Goal: Information Seeking & Learning: Learn about a topic

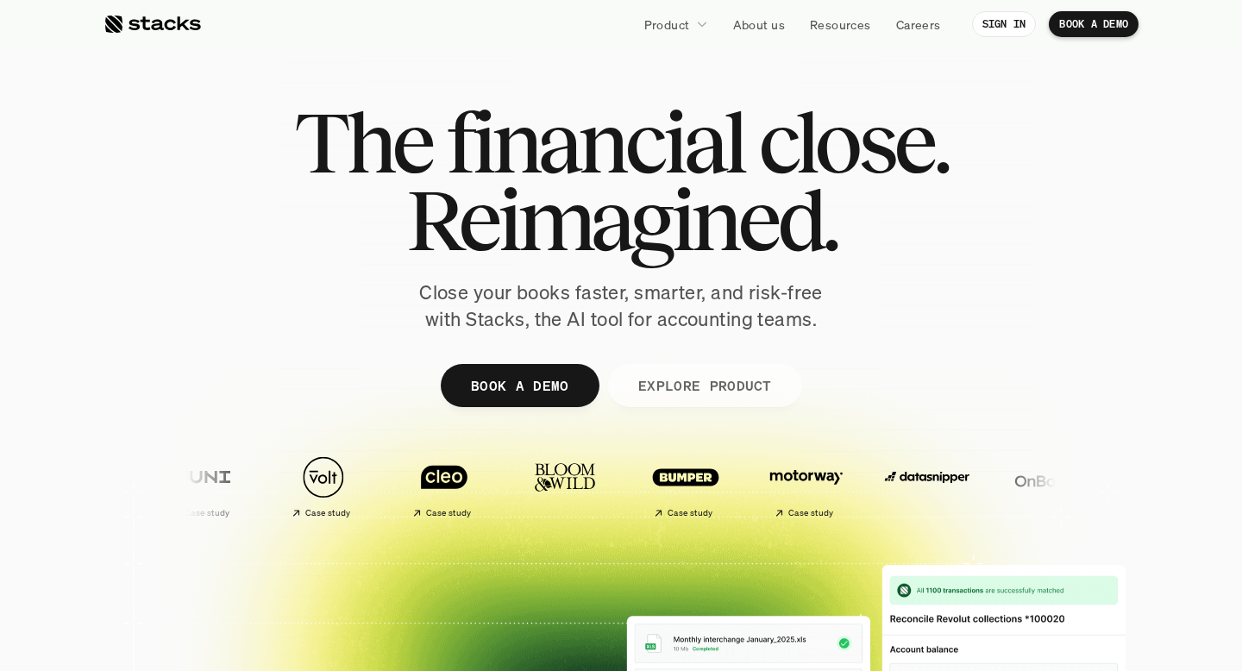
click at [1038, 276] on div "The financial close. Reimagined. Close your books faster, smarter, and risk-fre…" at bounding box center [621, 217] width 966 height 229
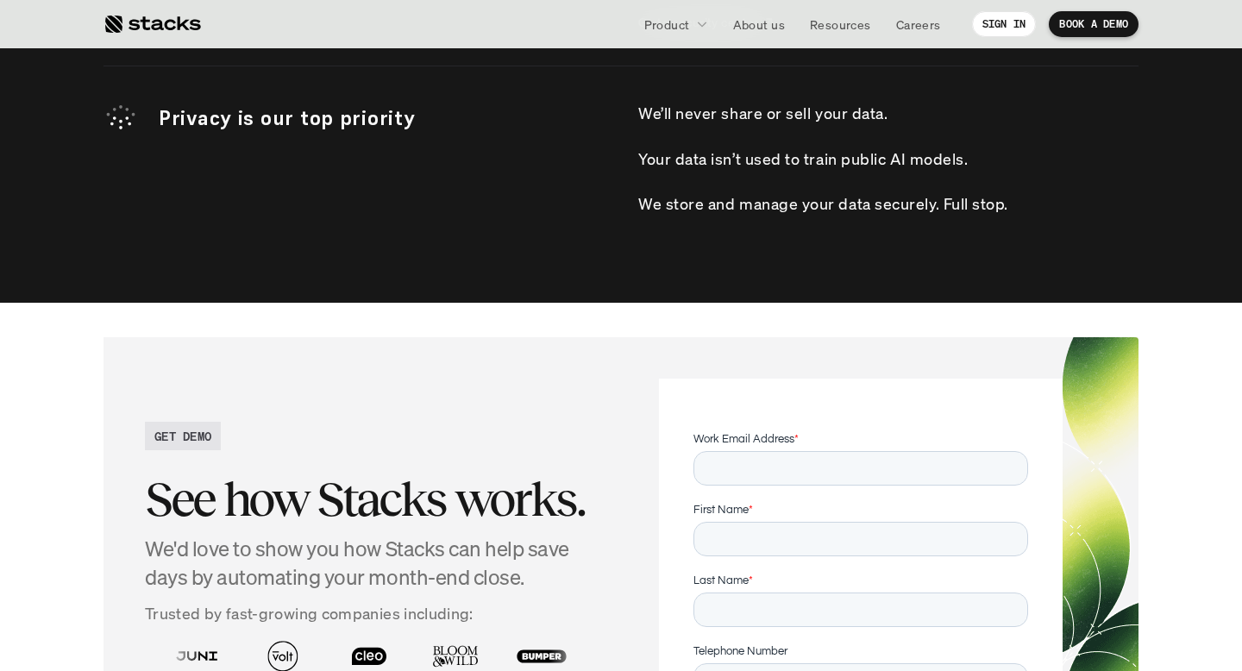
scroll to position [6303, 0]
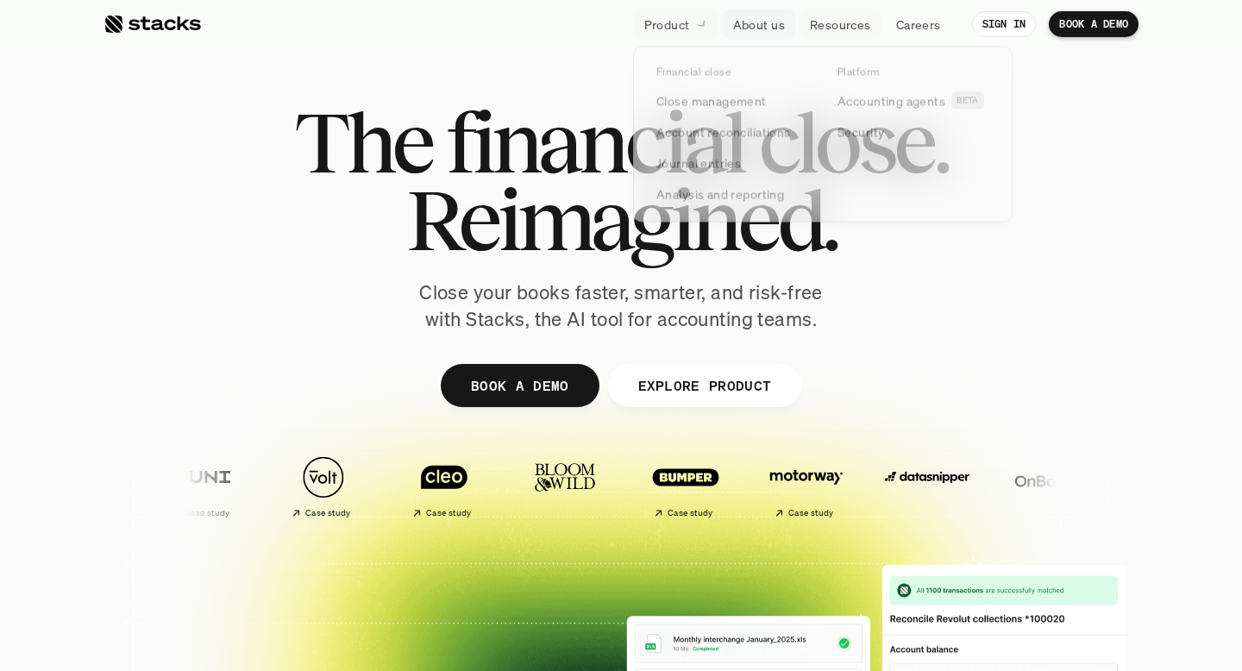
click at [691, 16] on link "Product" at bounding box center [676, 24] width 85 height 31
click at [765, 21] on p "About us" at bounding box center [759, 25] width 52 height 18
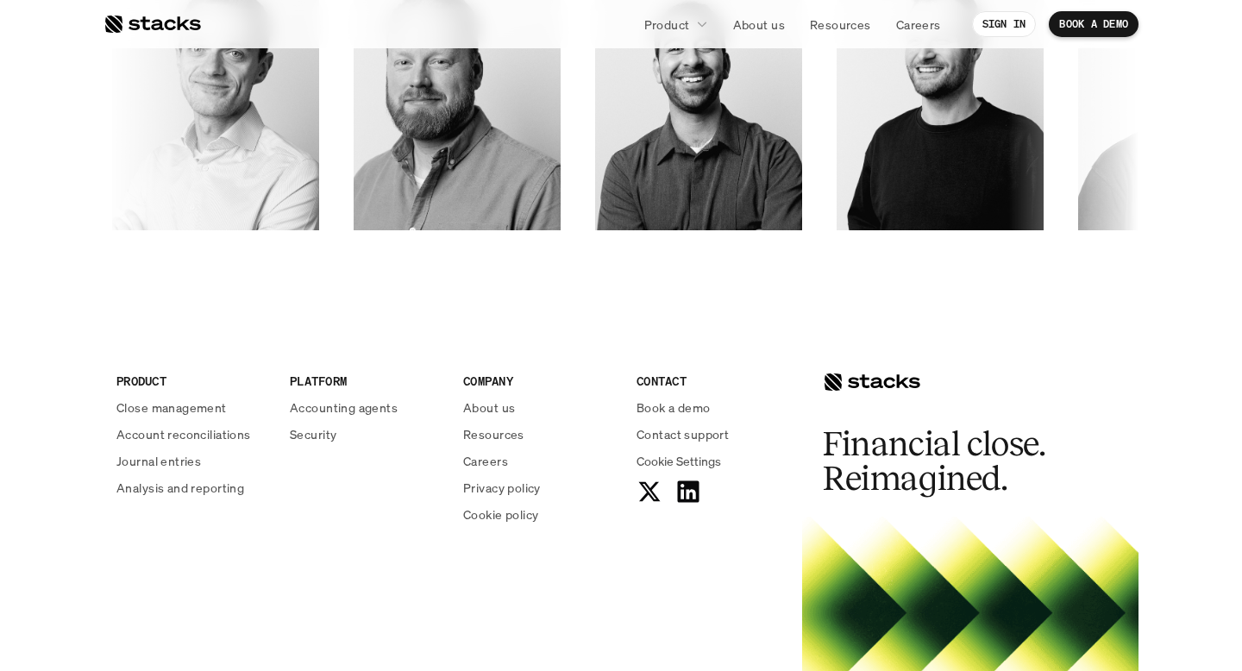
scroll to position [3023, 0]
